Goal: Information Seeking & Learning: Learn about a topic

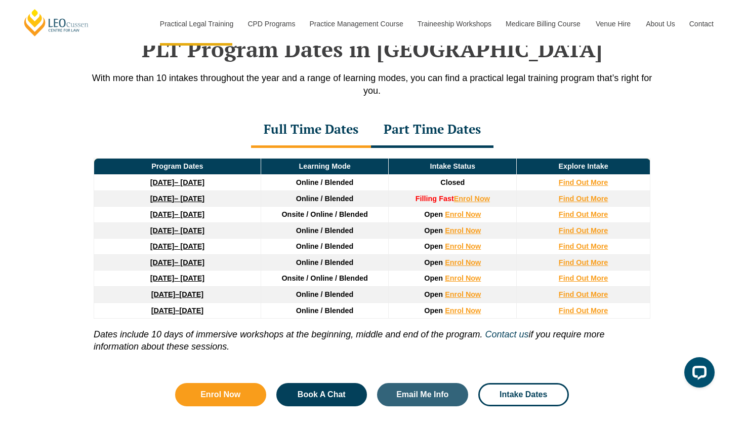
scroll to position [1338, 0]
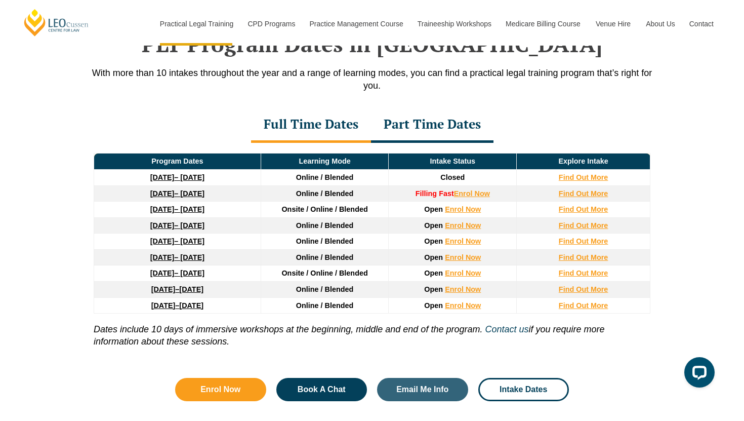
click at [439, 123] on div "Part Time Dates" at bounding box center [432, 124] width 123 height 35
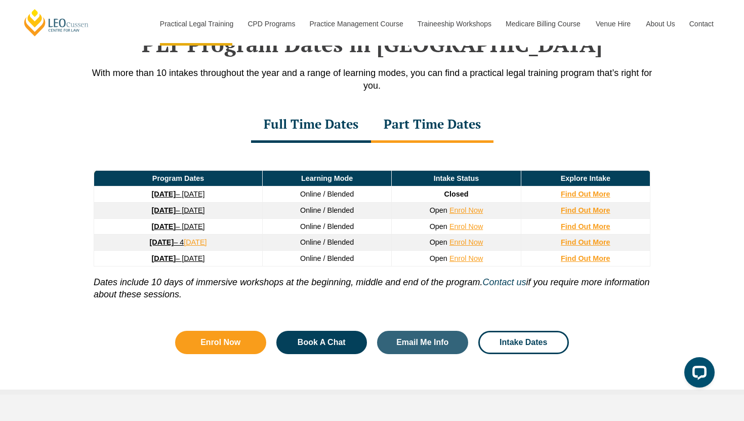
click at [328, 135] on div "Full Time Dates" at bounding box center [311, 124] width 120 height 35
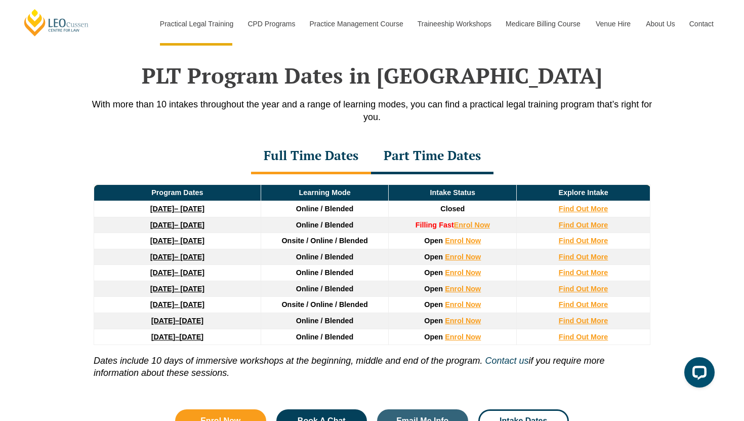
scroll to position [1301, 0]
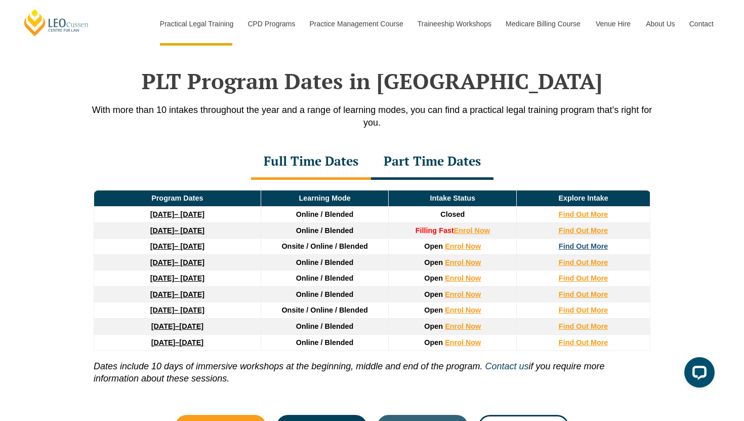
click at [591, 249] on strong "Find Out More" at bounding box center [584, 246] width 50 height 8
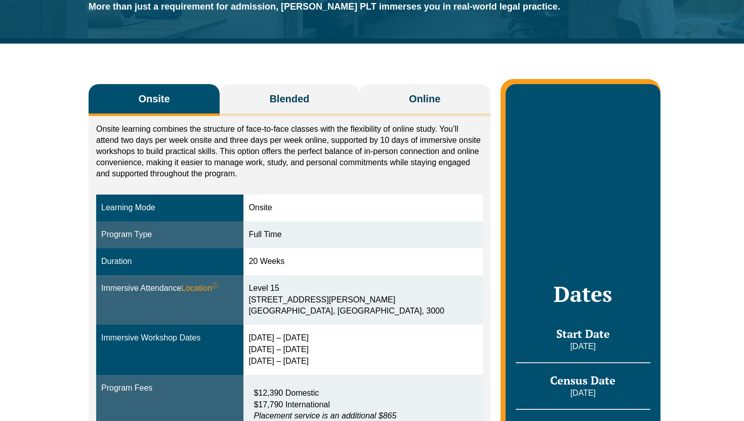
scroll to position [147, 0]
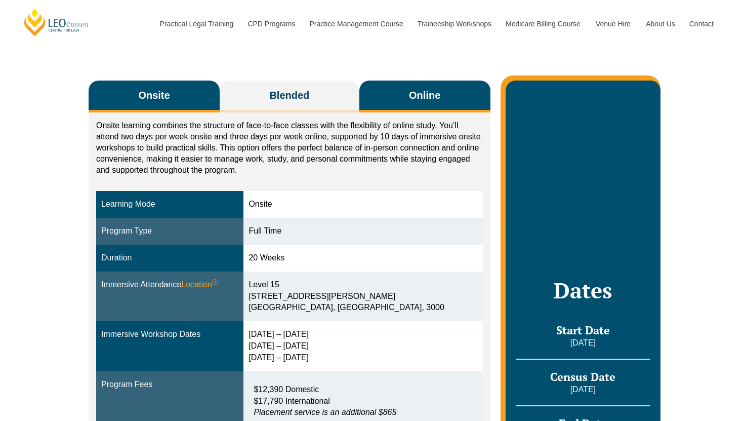
click at [433, 90] on span "Online" at bounding box center [424, 95] width 31 height 14
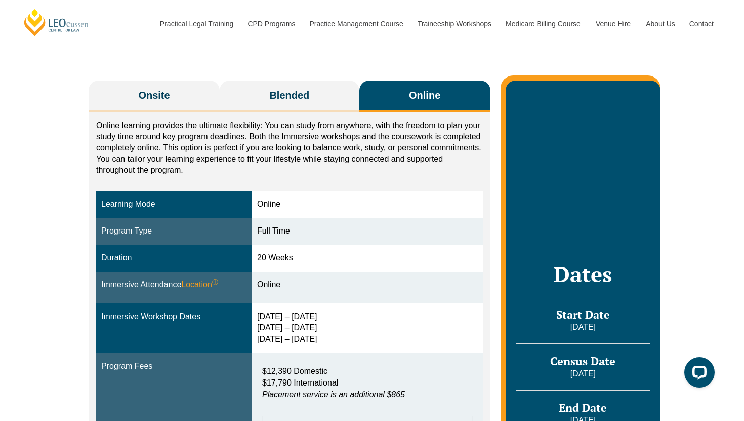
scroll to position [0, 0]
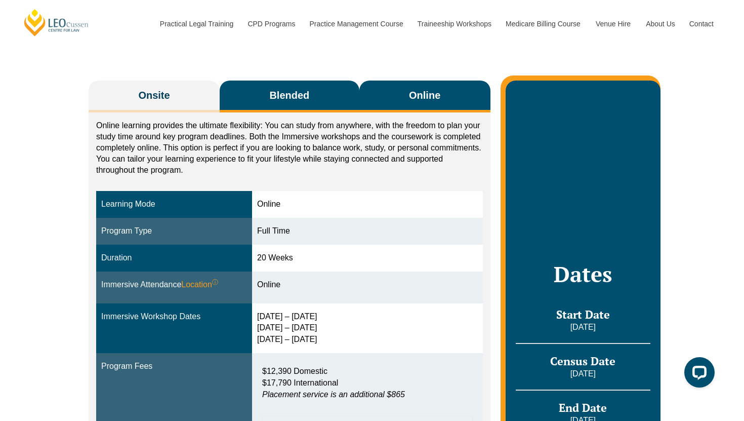
click at [264, 104] on button "Blended" at bounding box center [290, 96] width 140 height 32
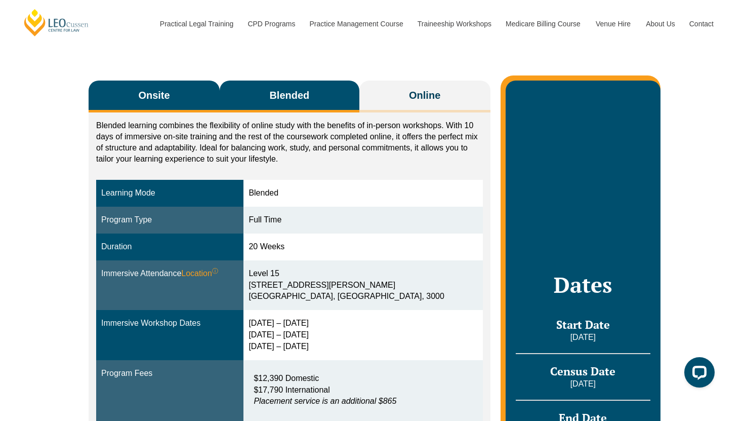
click at [205, 103] on button "Onsite" at bounding box center [154, 96] width 131 height 32
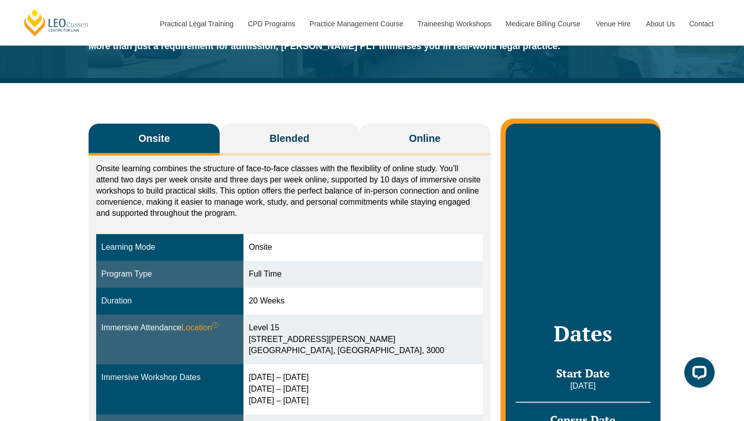
scroll to position [105, 0]
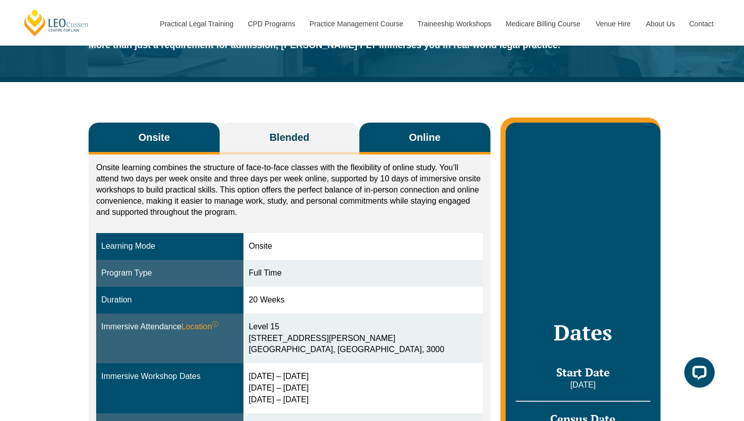
click at [417, 142] on span "Online" at bounding box center [424, 137] width 31 height 14
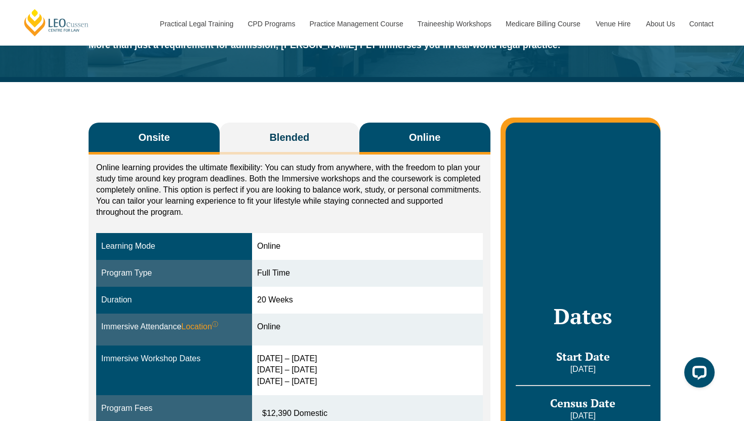
click at [158, 137] on span "Onsite" at bounding box center [153, 137] width 31 height 14
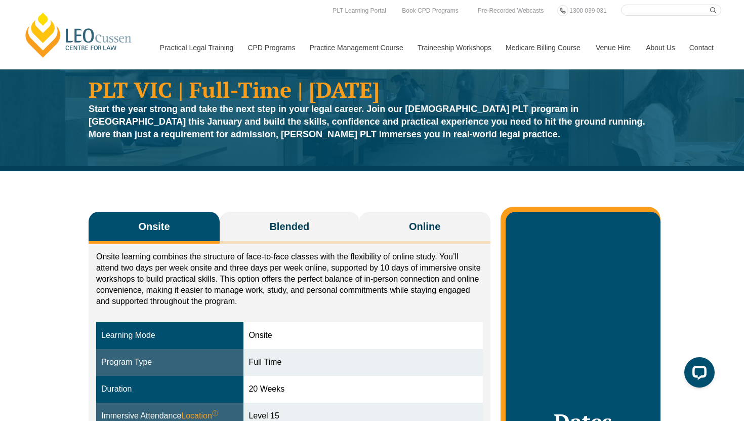
scroll to position [0, 0]
